Goal: Information Seeking & Learning: Learn about a topic

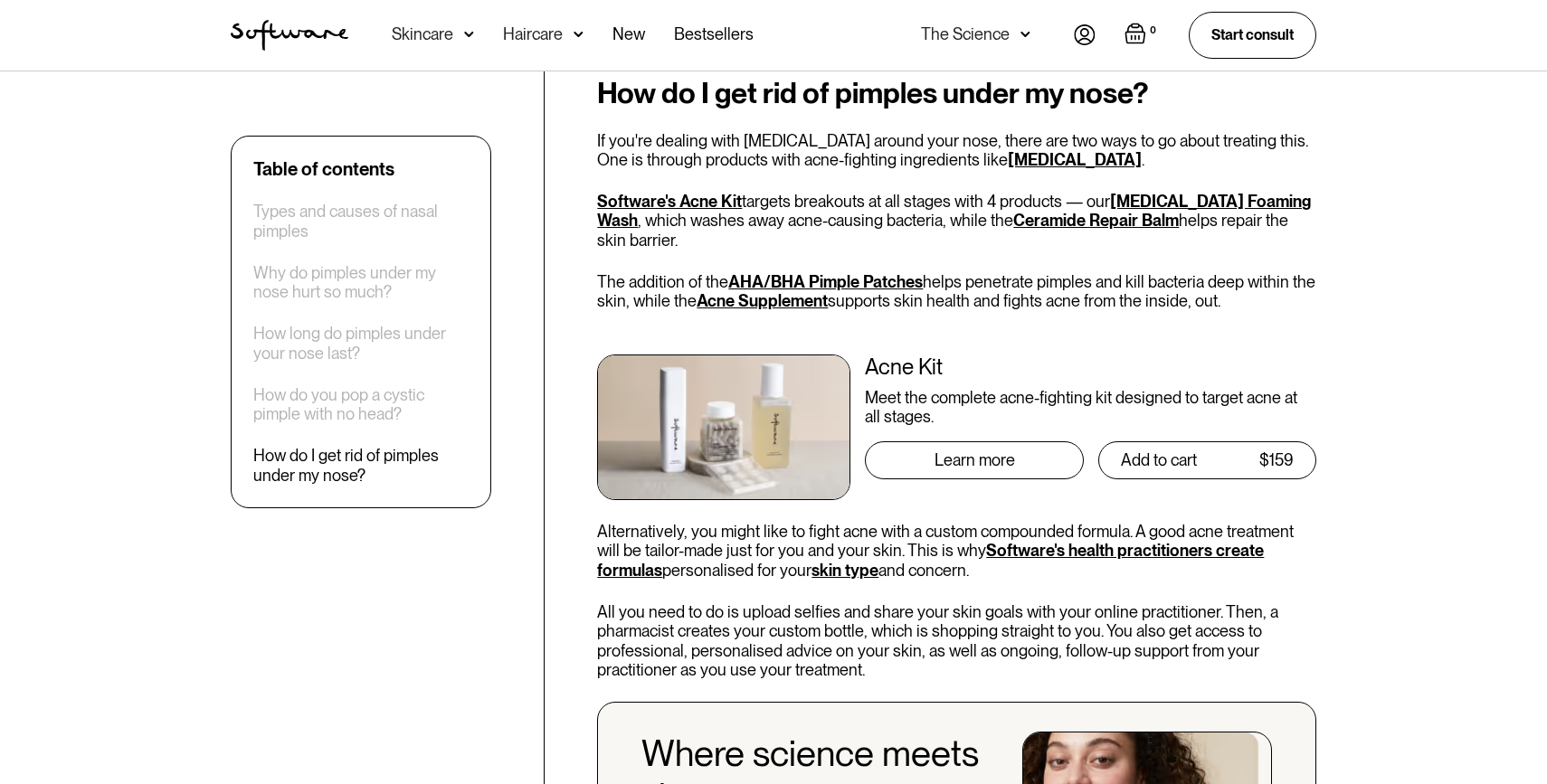
scroll to position [2566, 0]
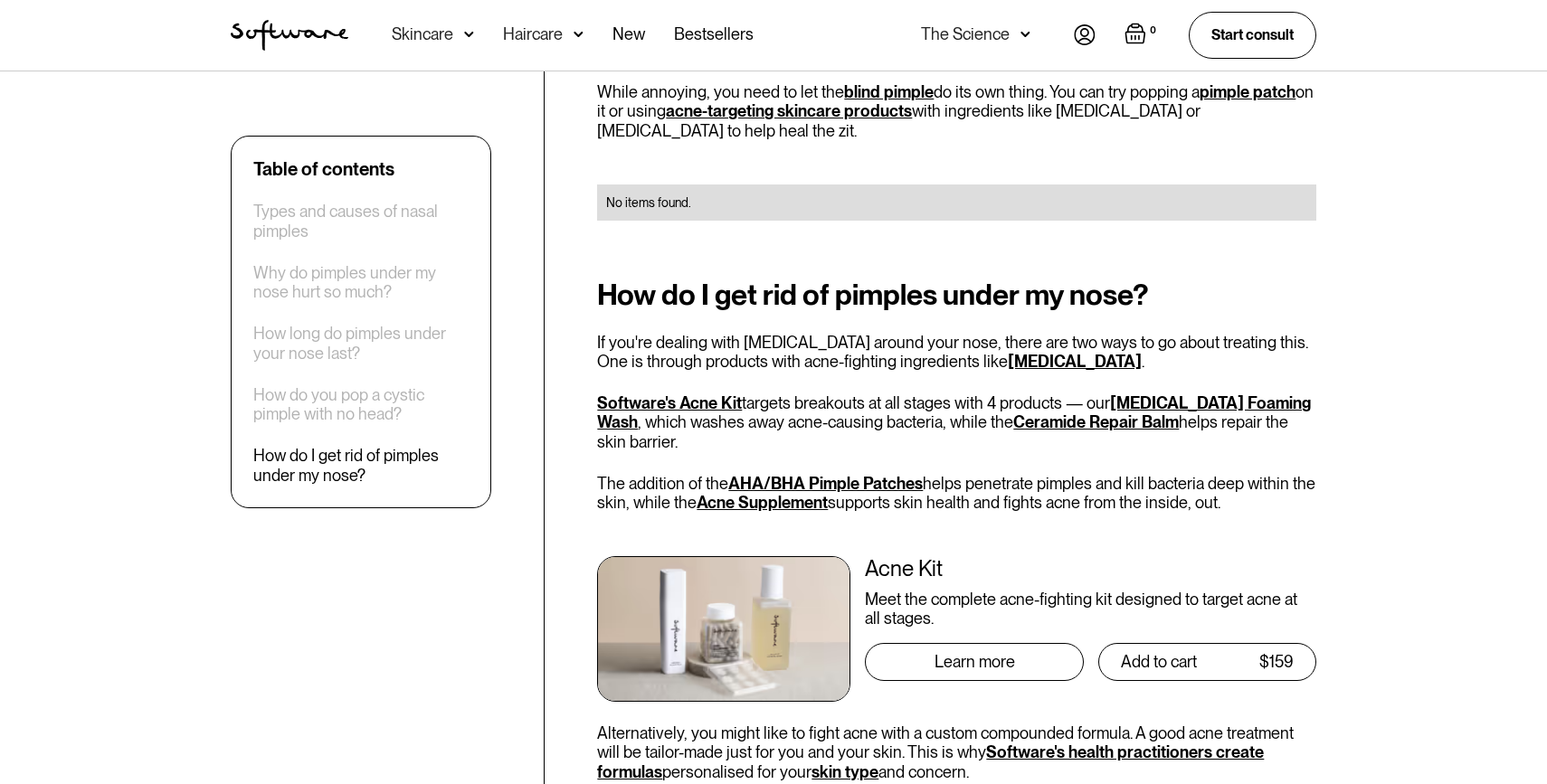
click at [772, 279] on h2 "How do I get rid of pimples under my nose?" at bounding box center [957, 295] width 719 height 33
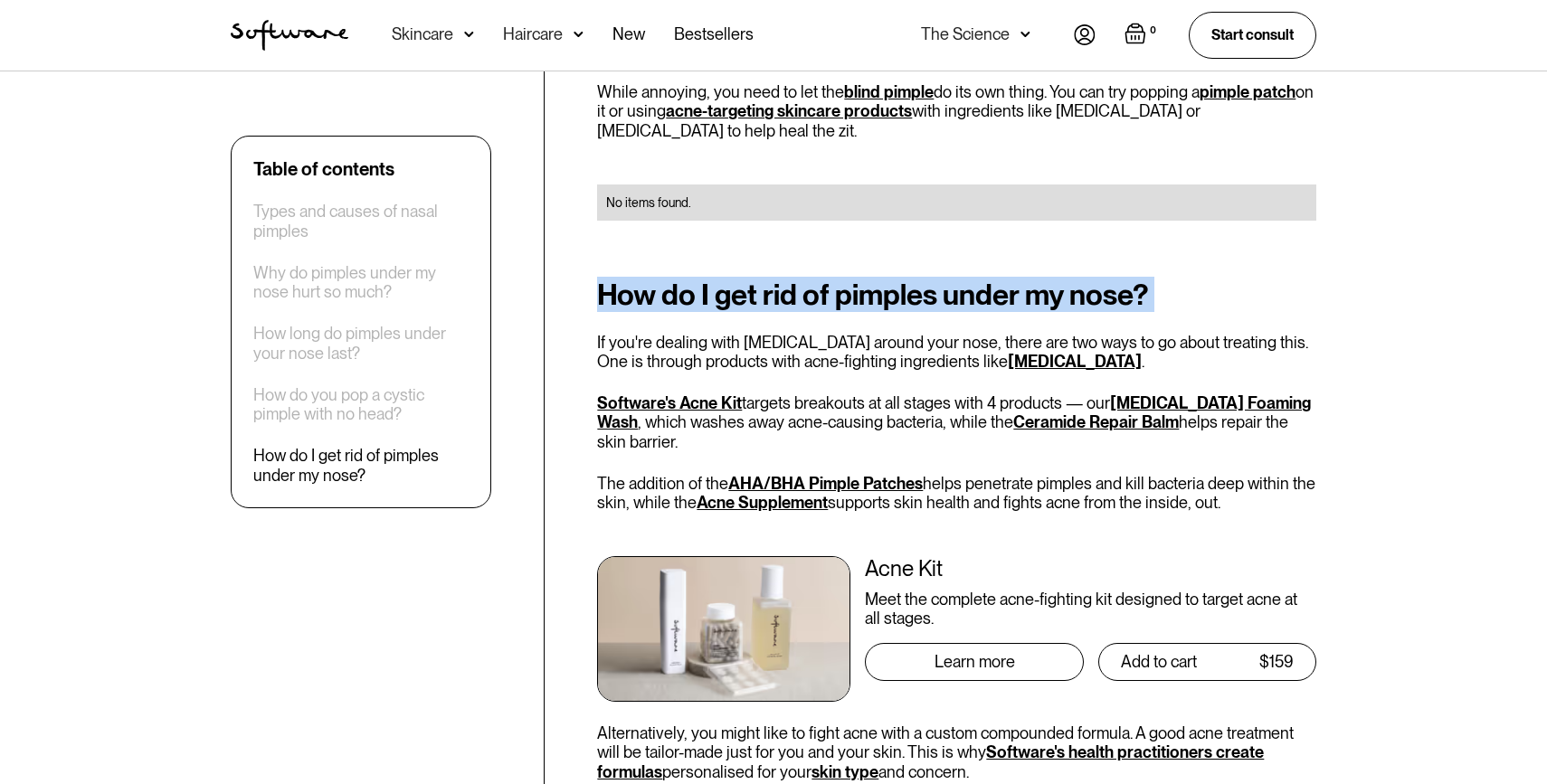
click at [772, 279] on h2 "How do I get rid of pimples under my nose?" at bounding box center [957, 295] width 719 height 33
click at [756, 279] on h2 "How do I get rid of pimples under my nose?" at bounding box center [957, 295] width 719 height 33
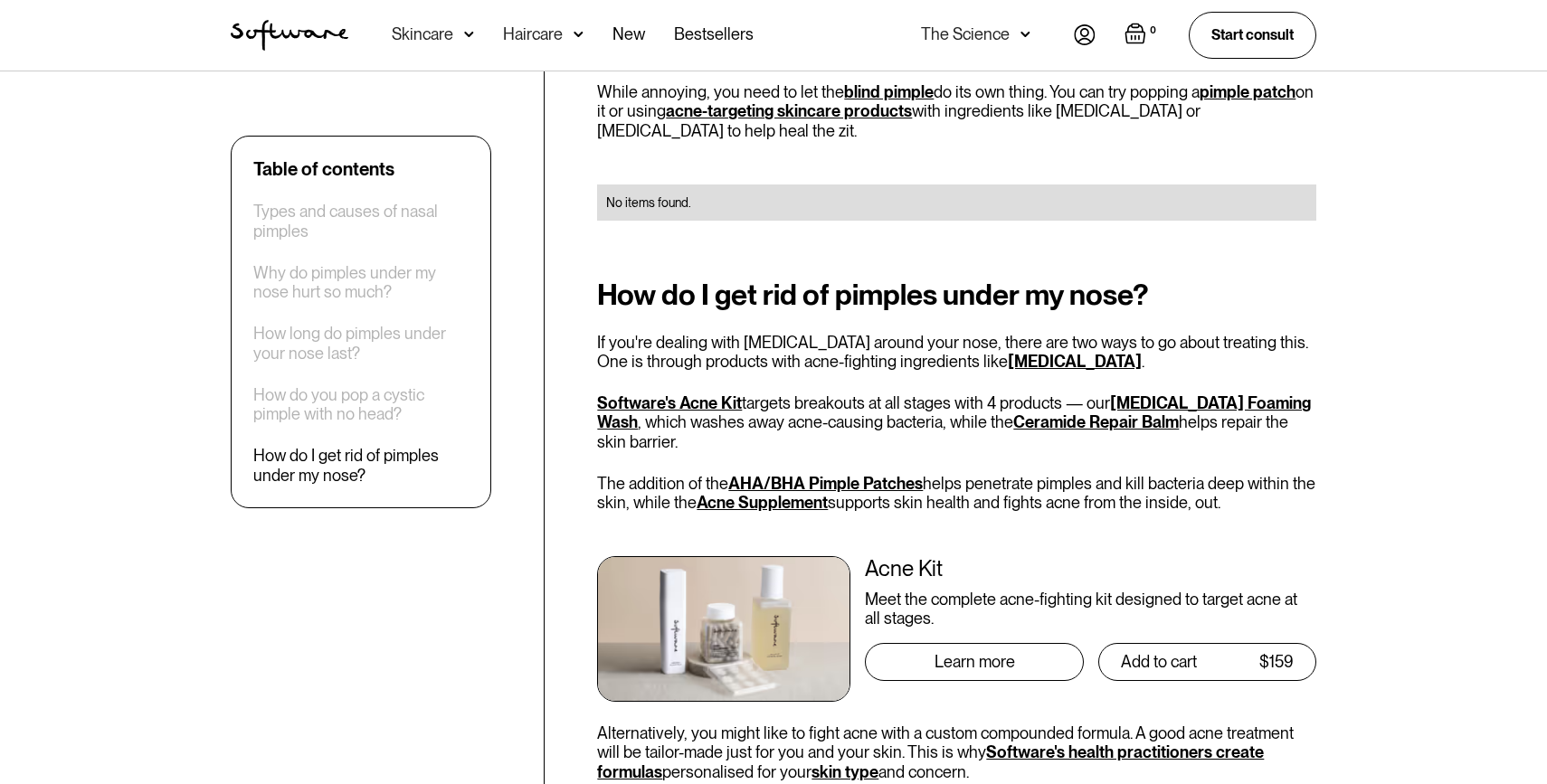
click at [649, 279] on h2 "How do I get rid of pimples under my nose?" at bounding box center [957, 295] width 719 height 33
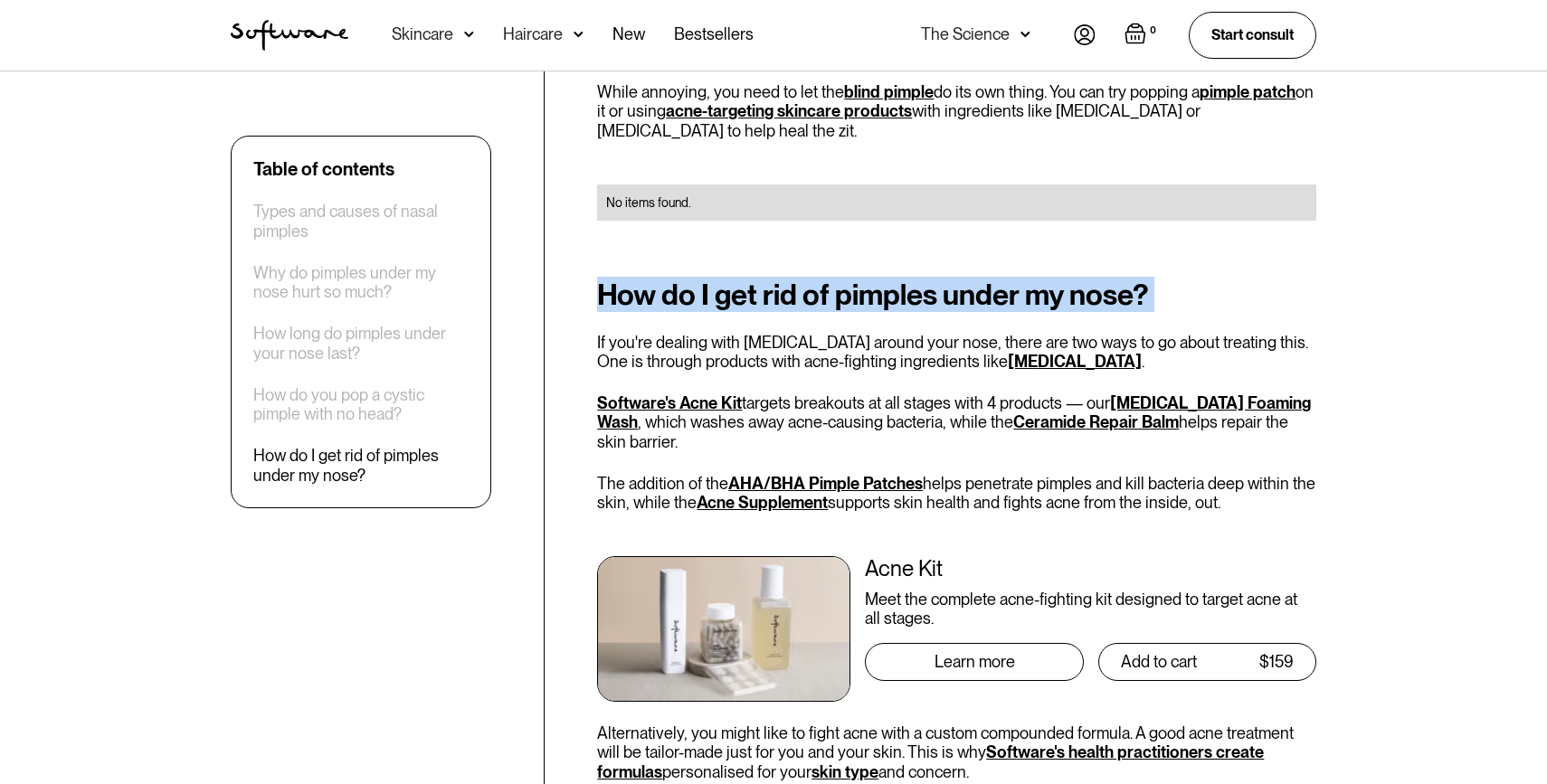
click at [649, 279] on h2 "How do I get rid of pimples under my nose?" at bounding box center [957, 295] width 719 height 33
copy h2 "How do I get rid of pimples under my nose?"
